Goal: Navigation & Orientation: Find specific page/section

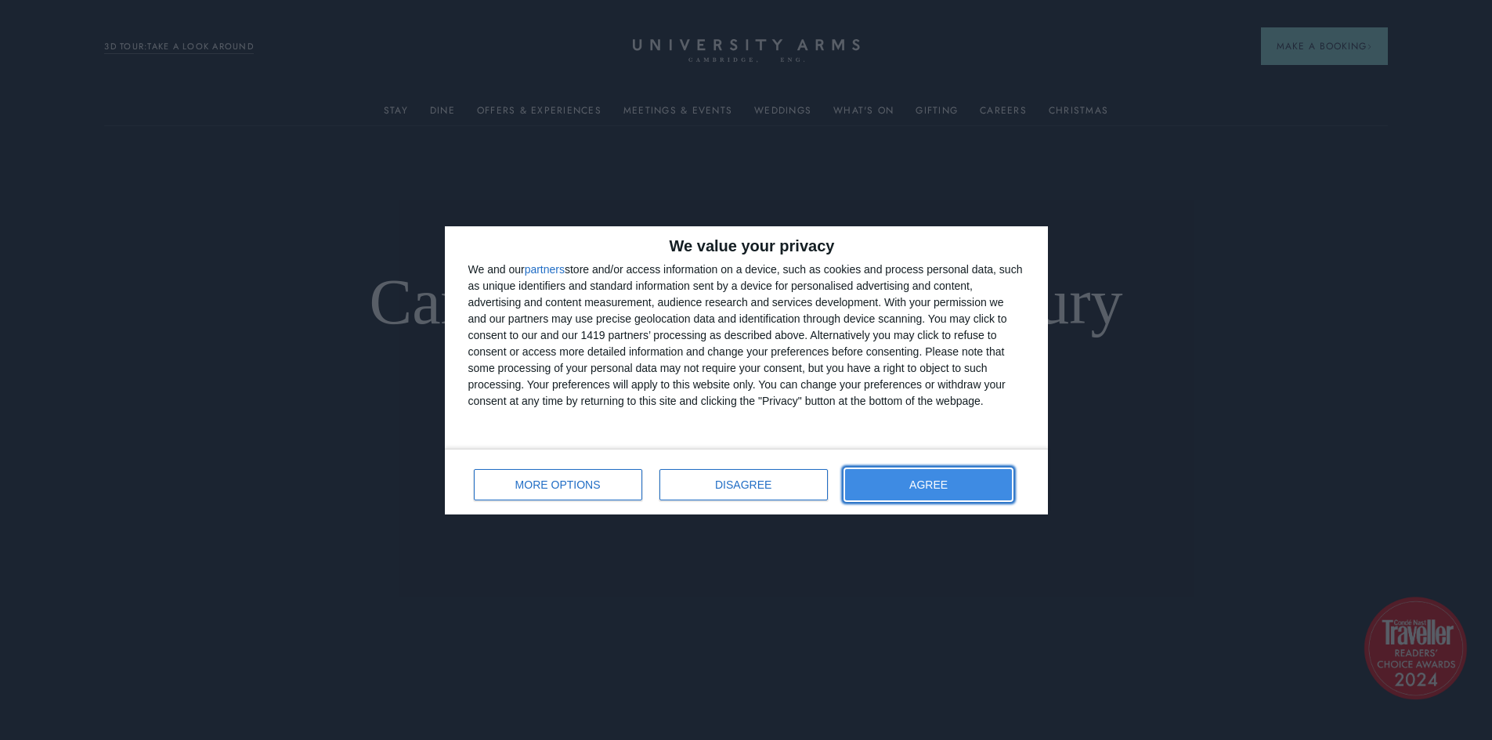
click at [948, 479] on span "AGREE" at bounding box center [929, 484] width 38 height 11
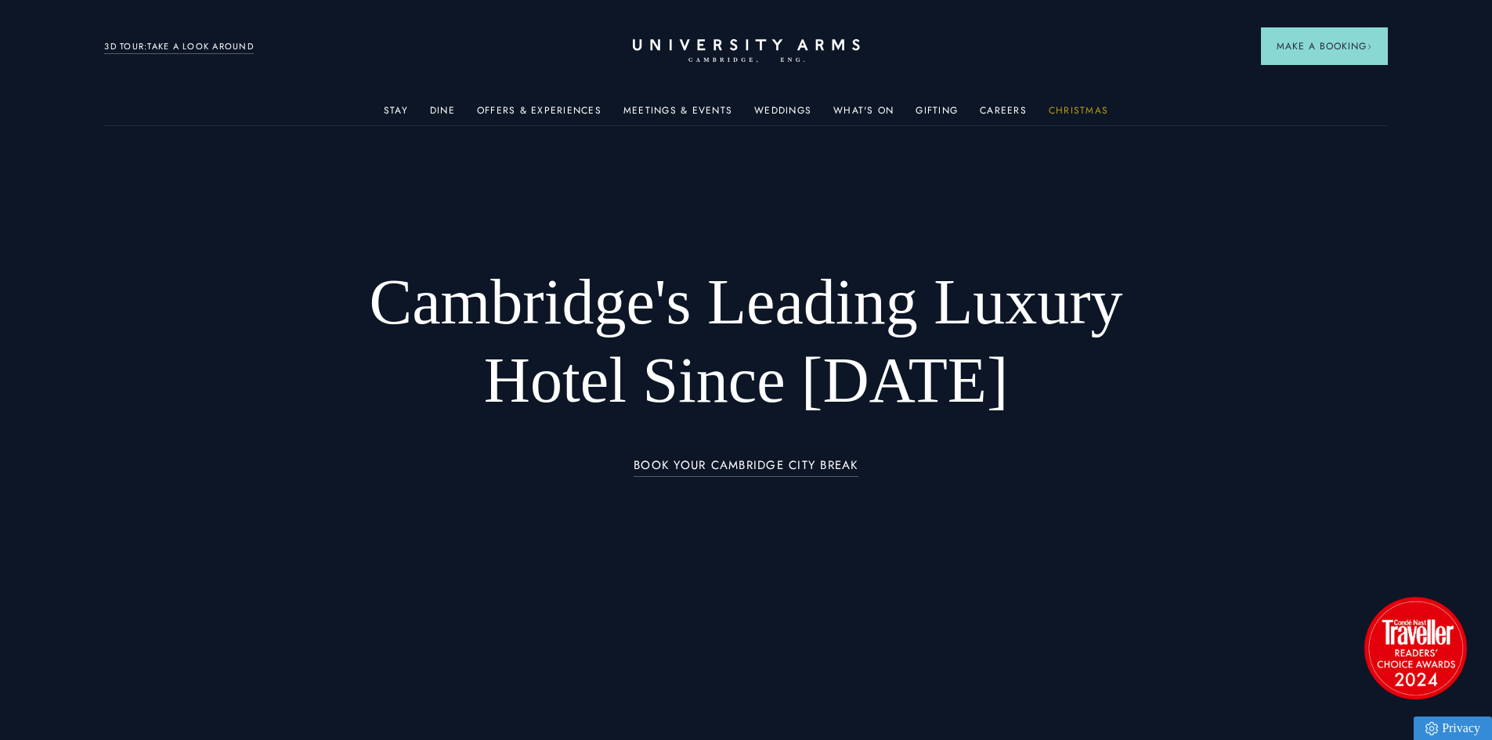
click at [1068, 112] on link "Christmas" at bounding box center [1079, 115] width 60 height 20
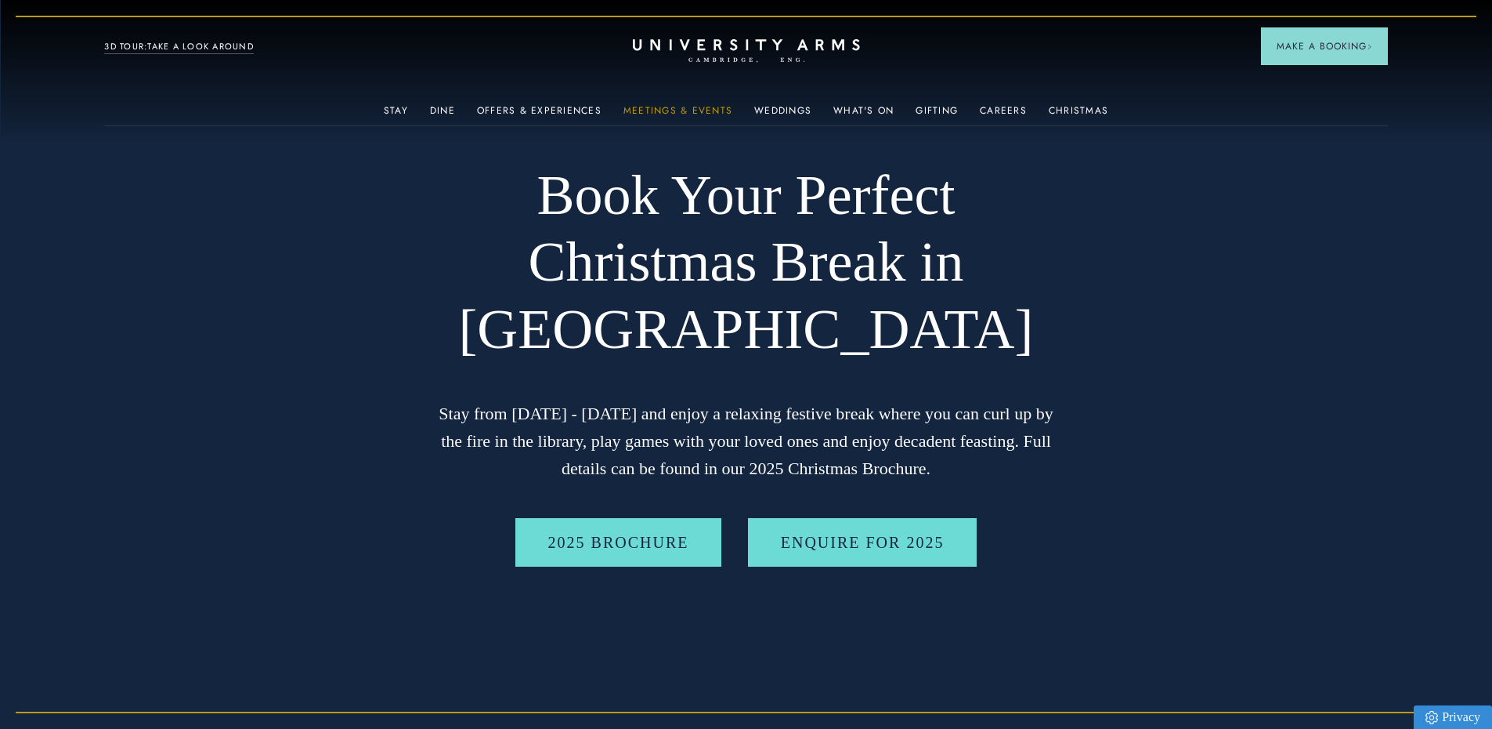
click at [708, 107] on link "Meetings & Events" at bounding box center [678, 115] width 109 height 20
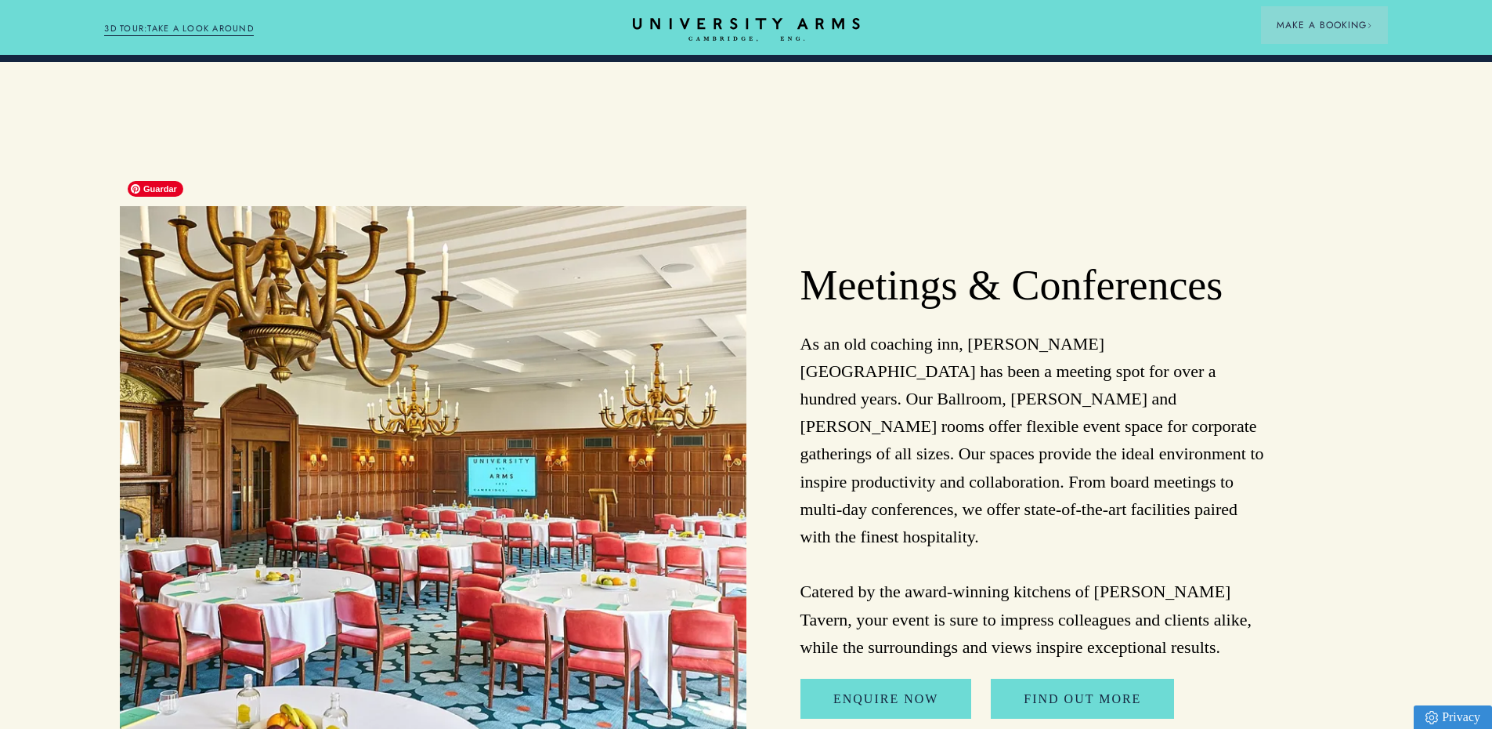
scroll to position [3290, 0]
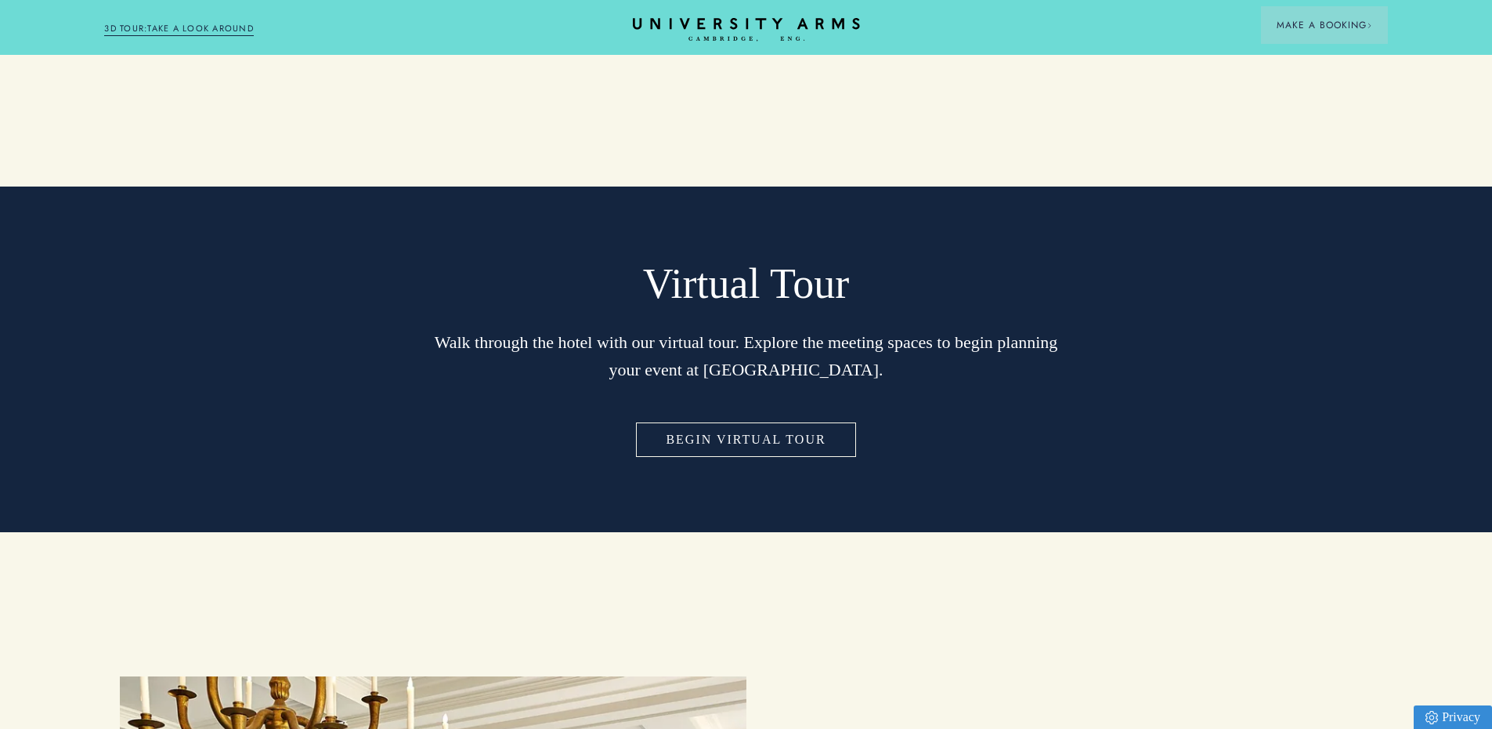
click at [826, 419] on link "Begin Virtual Tour" at bounding box center [746, 439] width 226 height 41
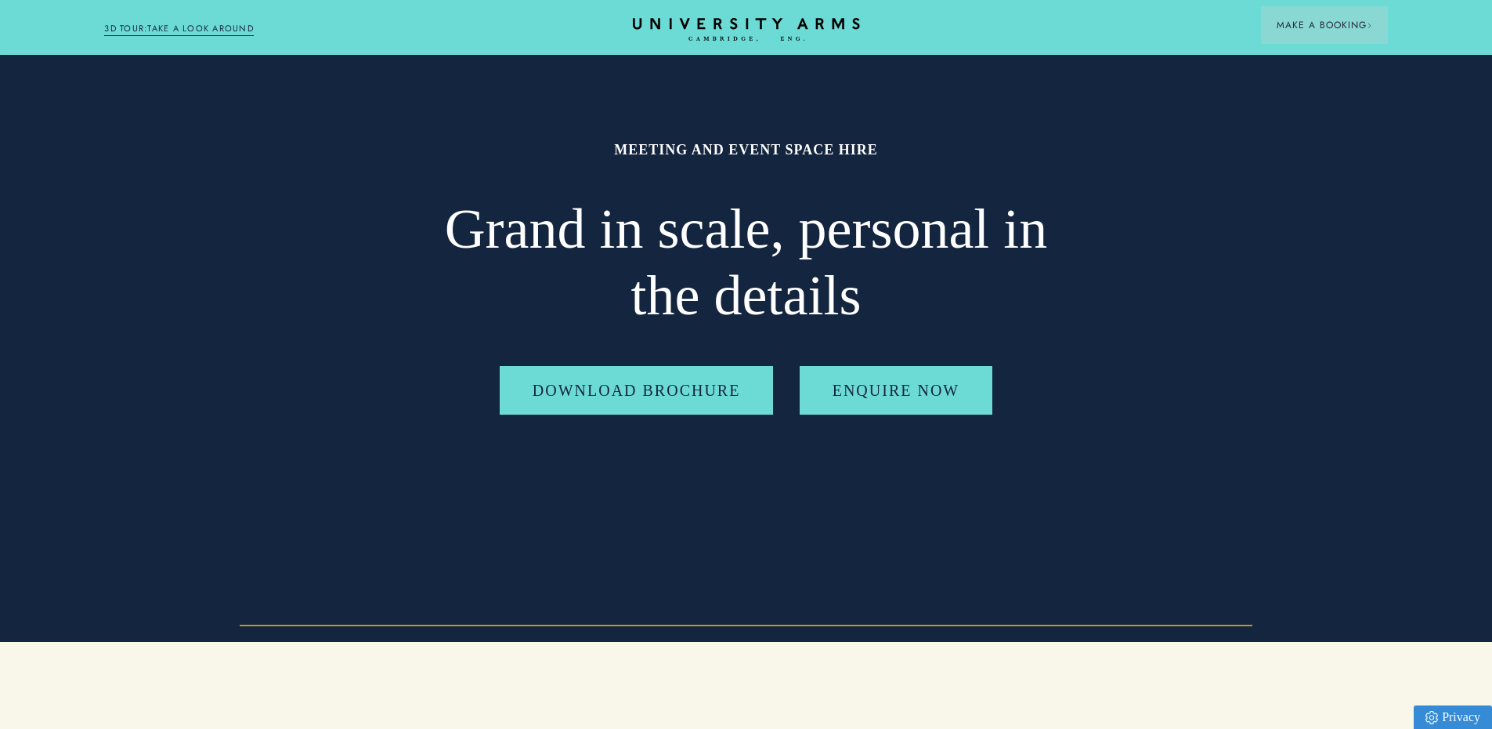
scroll to position [0, 0]
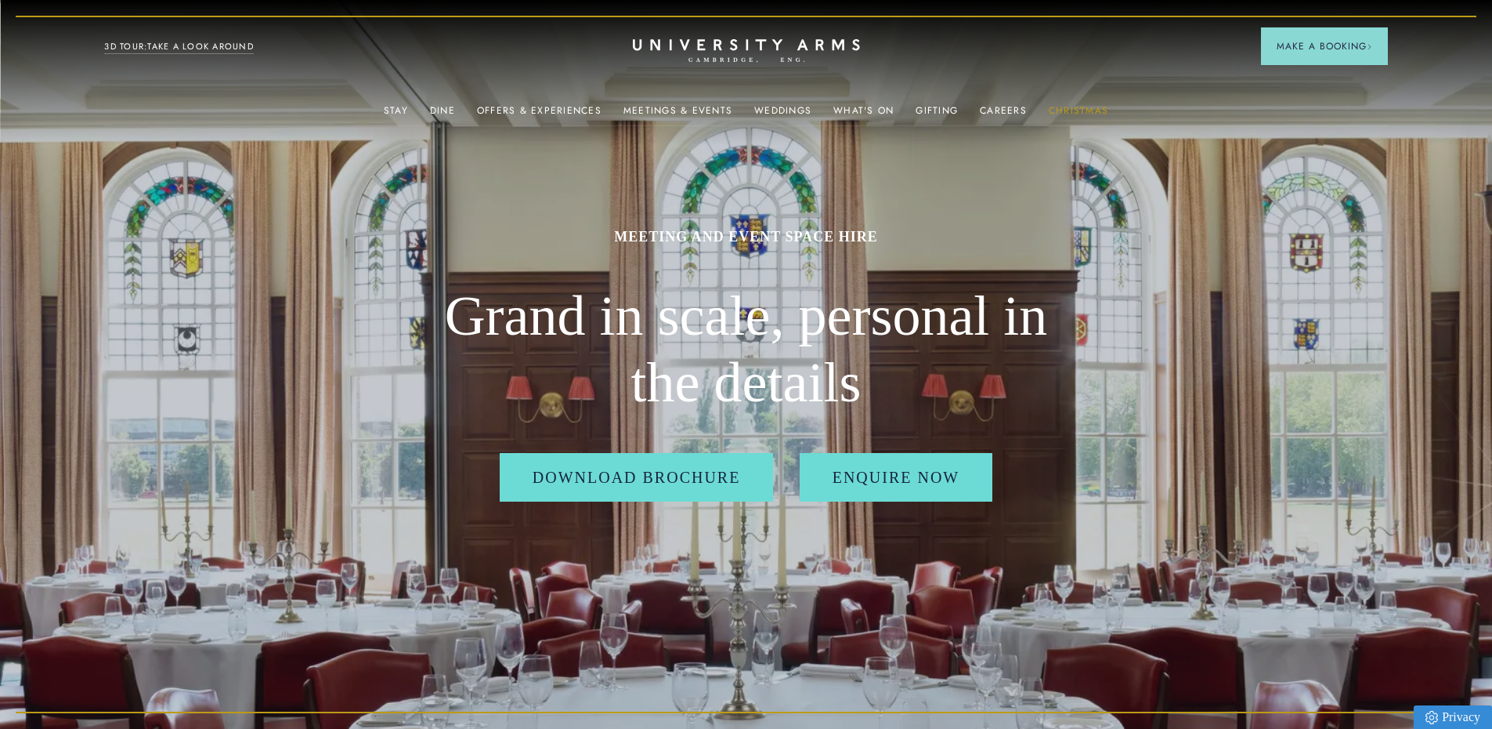
click at [1074, 110] on link "Christmas" at bounding box center [1079, 115] width 60 height 20
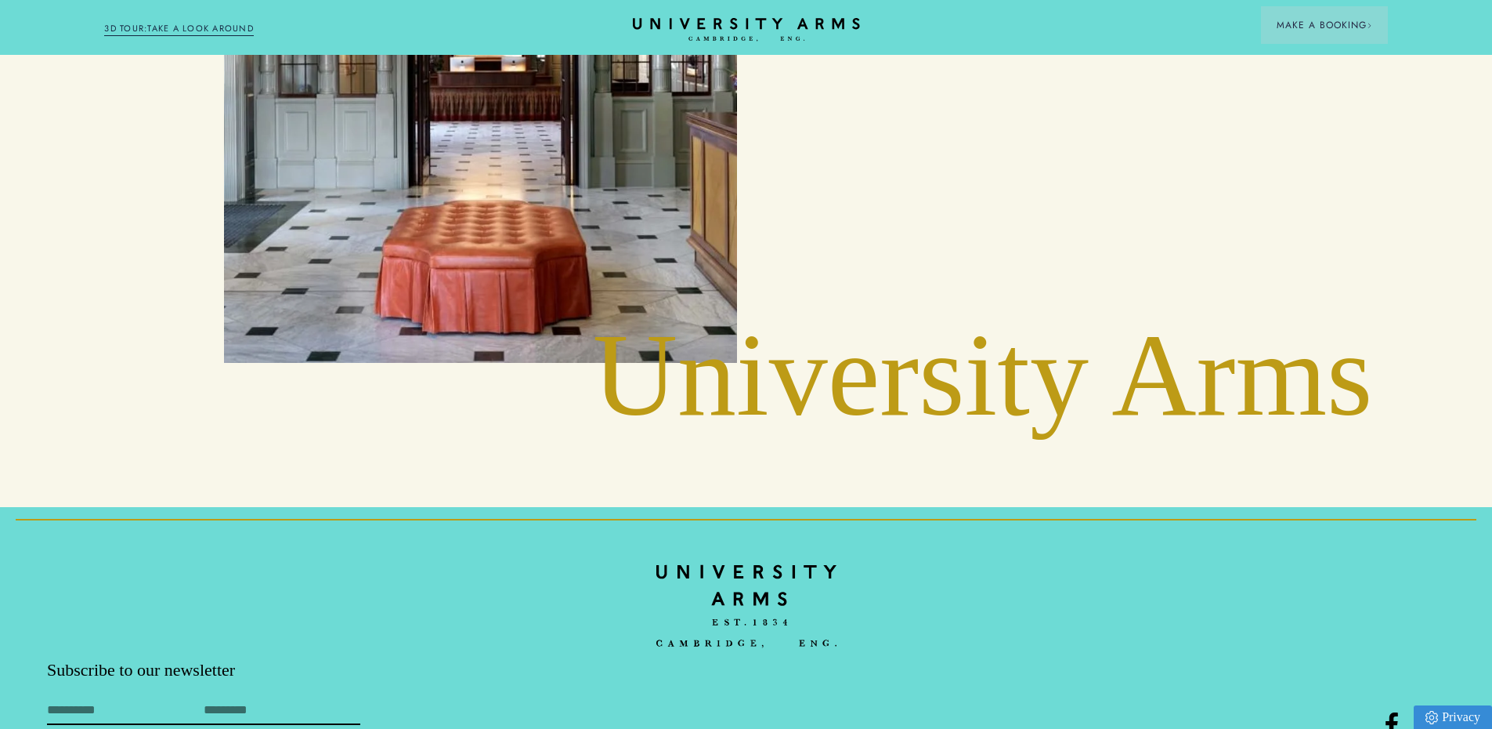
scroll to position [6443, 0]
